Goal: Transaction & Acquisition: Purchase product/service

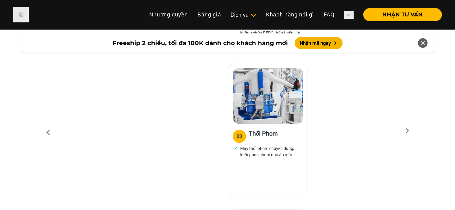
scroll to position [807, 0]
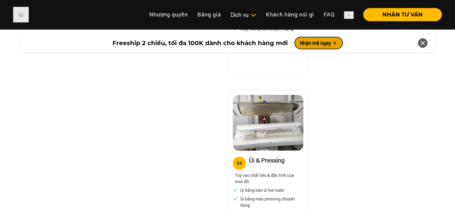
click at [309, 43] on button "Nhận mã ngay" at bounding box center [319, 43] width 48 height 12
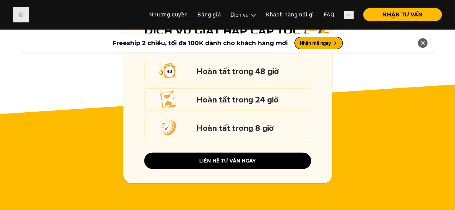
scroll to position [1417, 0]
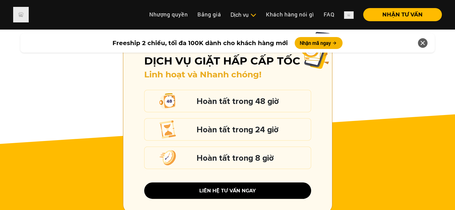
click at [248, 126] on h5 "Hoàn tất trong 24 giờ" at bounding box center [251, 130] width 111 height 8
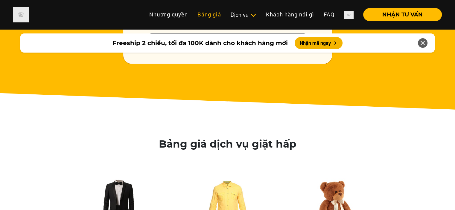
click at [216, 14] on link "Bảng giá" at bounding box center [209, 14] width 33 height 13
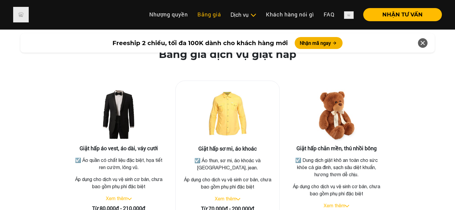
scroll to position [1686, 0]
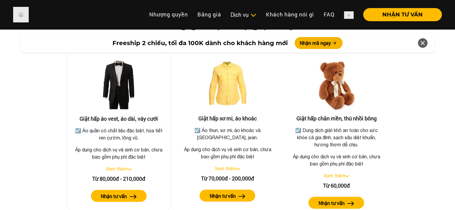
click at [123, 166] on link "Xem thêm" at bounding box center [117, 168] width 22 height 5
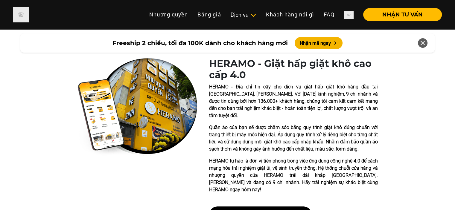
scroll to position [239, 0]
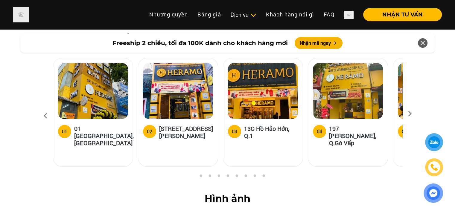
scroll to position [2209, 0]
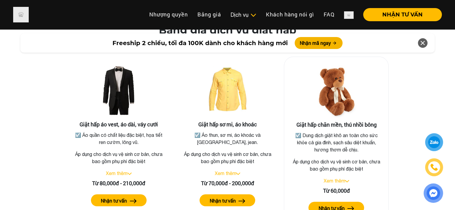
scroll to position [1117, 0]
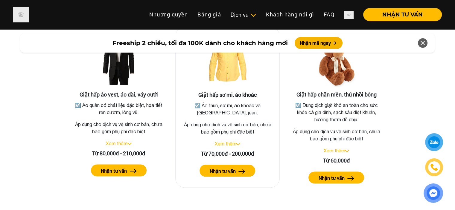
click at [234, 141] on link "Xem thêm" at bounding box center [225, 143] width 22 height 5
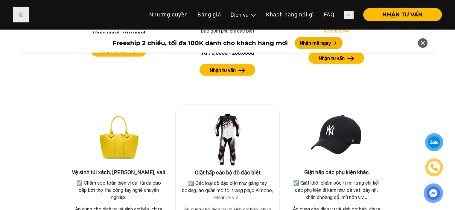
scroll to position [1326, 0]
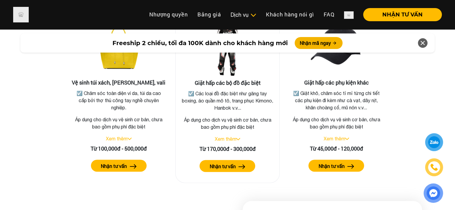
click at [246, 165] on div "Giặt hấp các bộ đồ đặc biệt ☑️ Các loại đồ đặc biệt như găng tay boxing, áo quầ…" at bounding box center [227, 99] width 105 height 168
click at [240, 80] on h3 "Giặt hấp các bộ đồ đặc biệt" at bounding box center [227, 83] width 94 height 7
click at [226, 63] on img at bounding box center [227, 50] width 60 height 60
click at [243, 160] on button "Nhận tư vấn" at bounding box center [227, 166] width 56 height 12
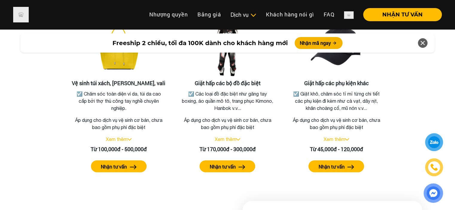
scroll to position [1147, 0]
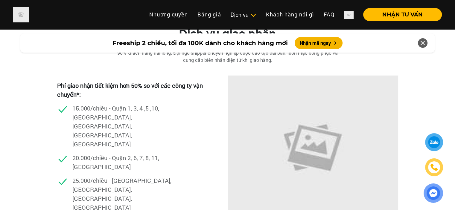
scroll to position [1652, 0]
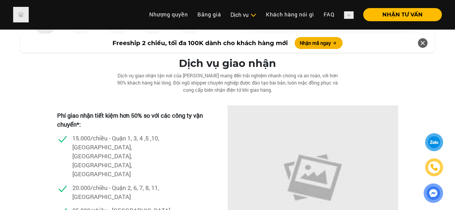
drag, startPoint x: 273, startPoint y: 74, endPoint x: 262, endPoint y: 77, distance: 10.7
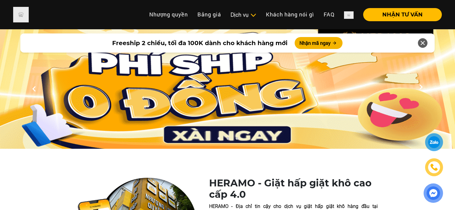
scroll to position [97, 0]
